Goal: Task Accomplishment & Management: Manage account settings

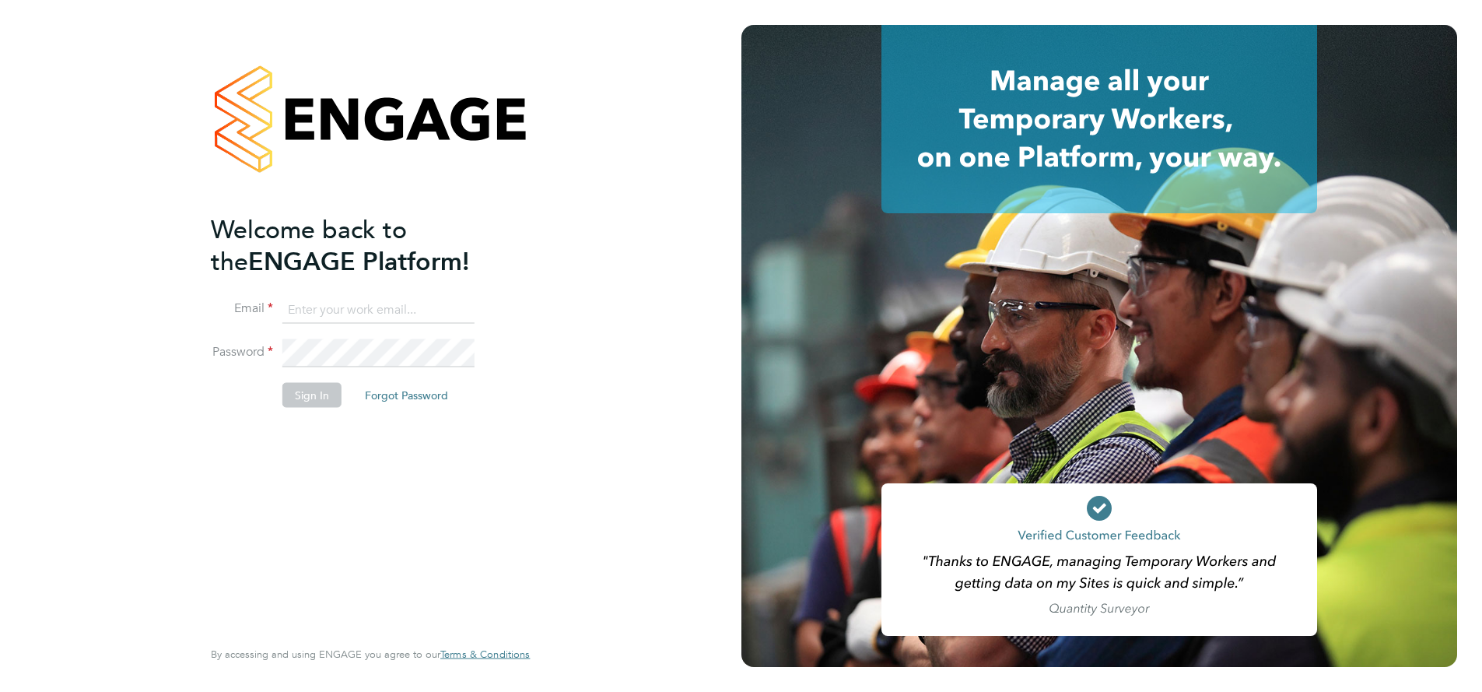
click at [373, 310] on input at bounding box center [378, 310] width 192 height 28
type input "supportuser4@engagetech.com"
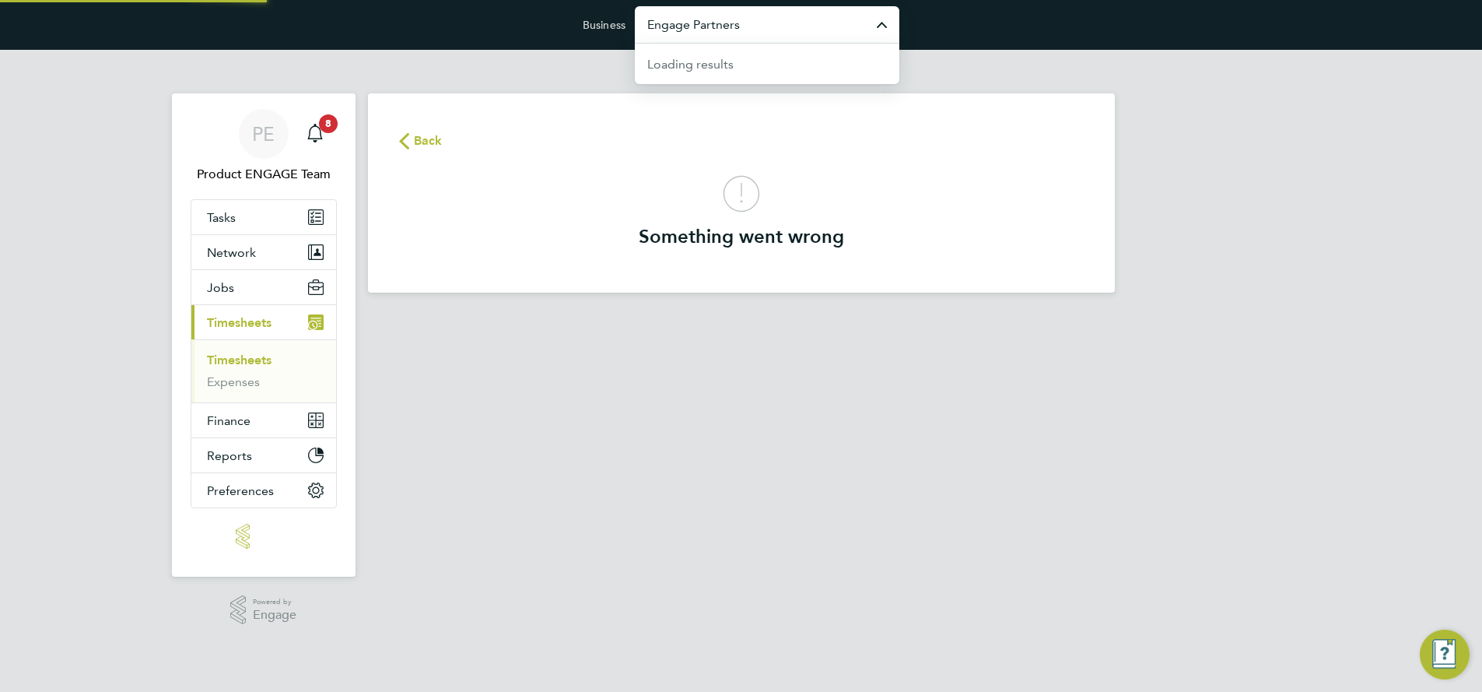
click at [740, 26] on input "Engage Partners" at bounding box center [767, 24] width 265 height 37
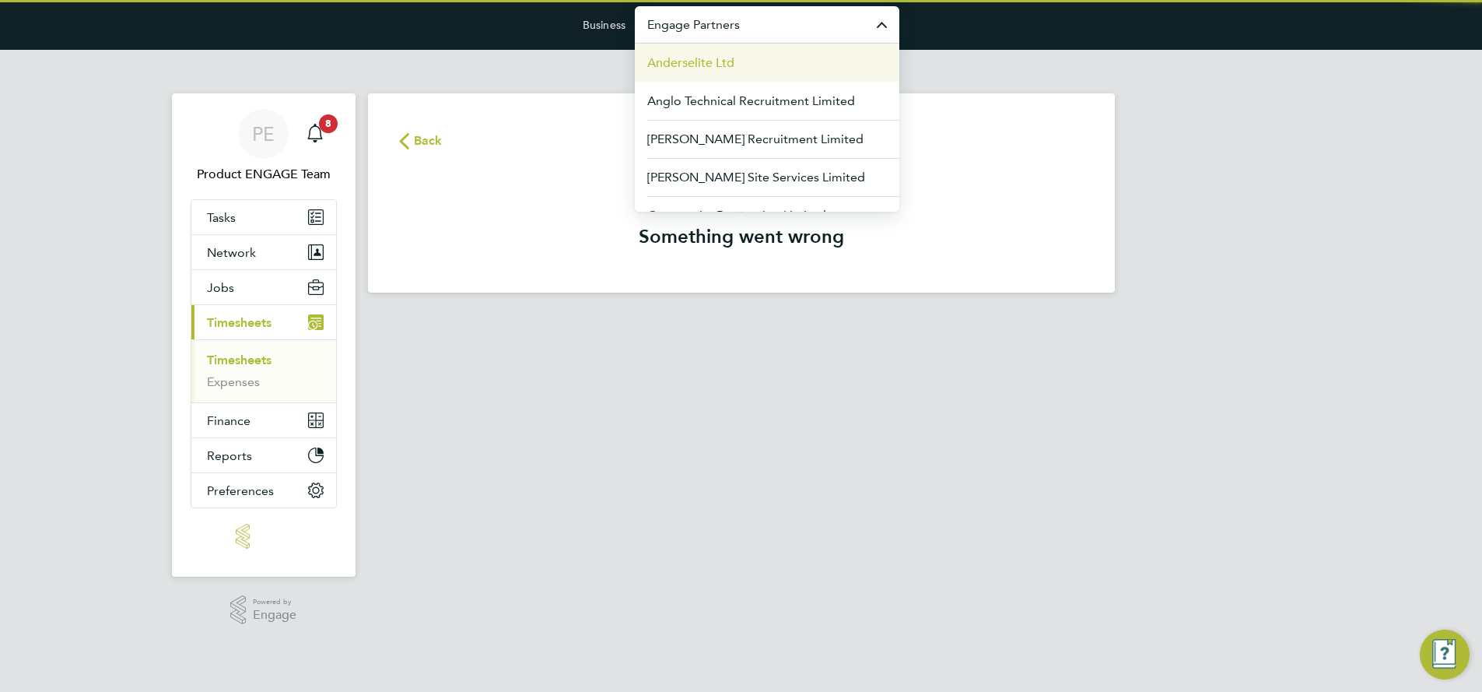
paste input "Probation"
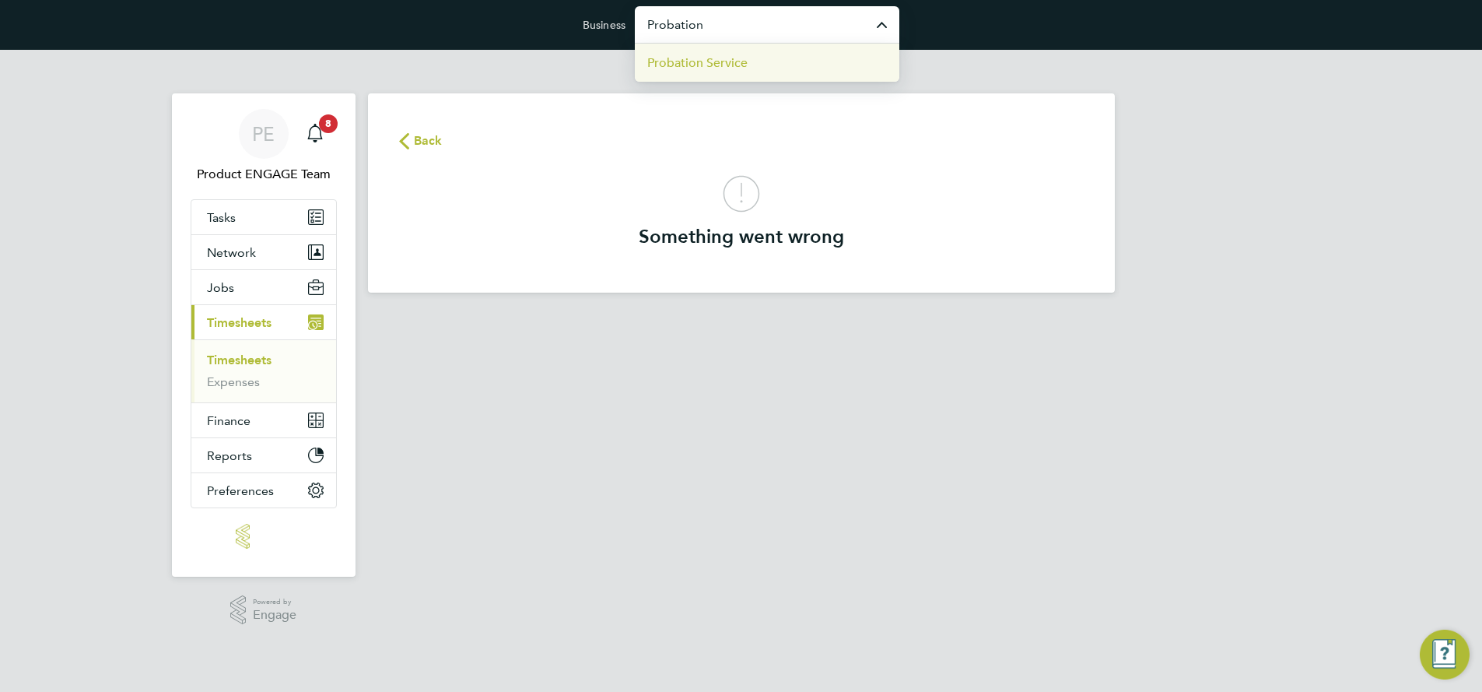
click at [743, 65] on span "Probation Service" at bounding box center [697, 63] width 100 height 19
type input "Probation Service"
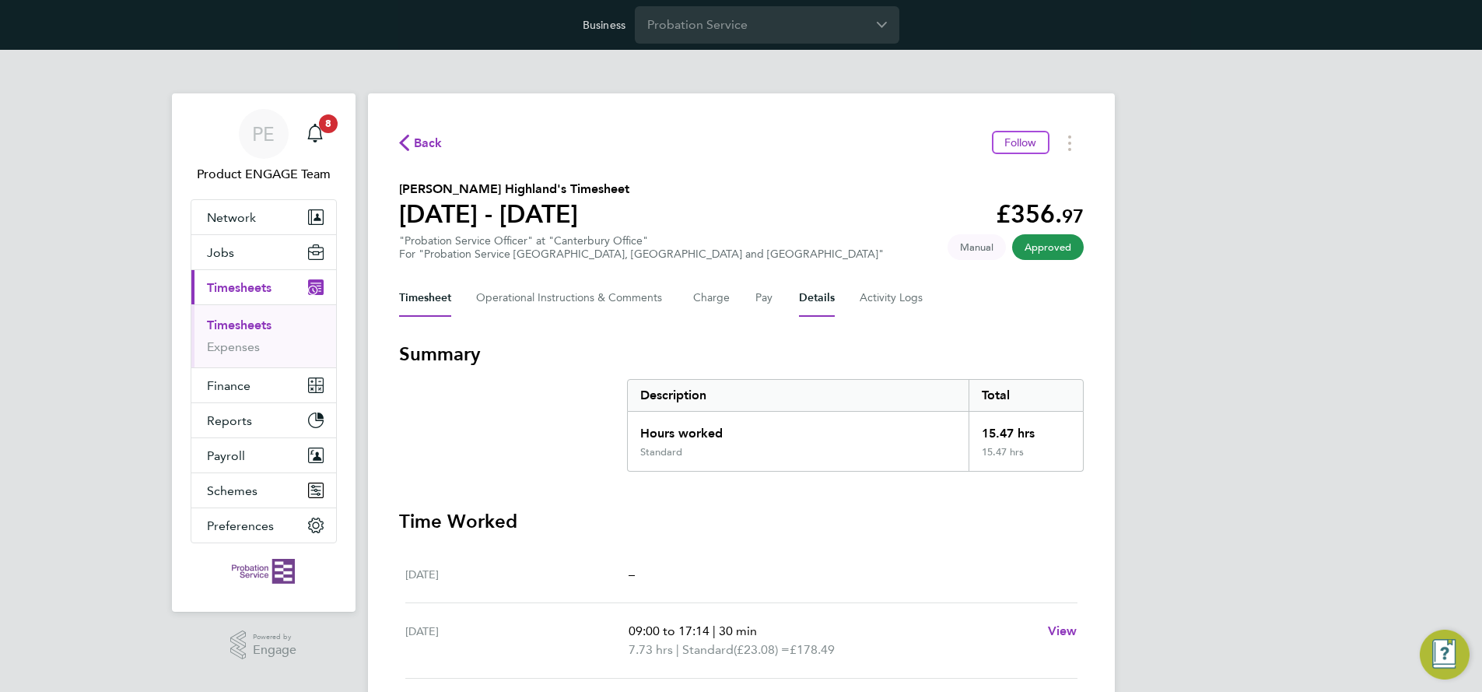
click at [826, 298] on button "Details" at bounding box center [817, 297] width 36 height 37
